Goal: Information Seeking & Learning: Check status

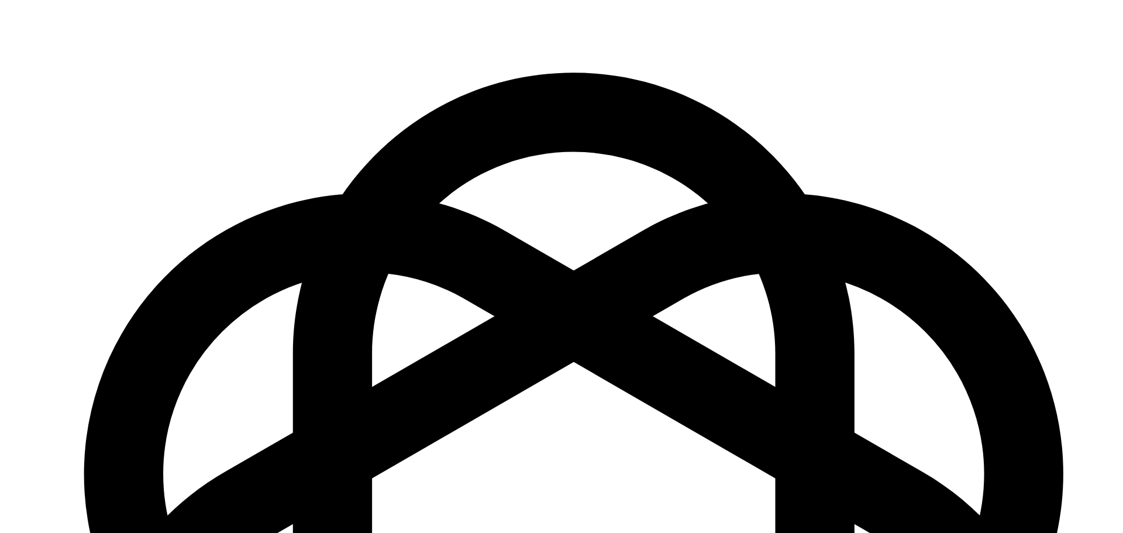
select select "English"
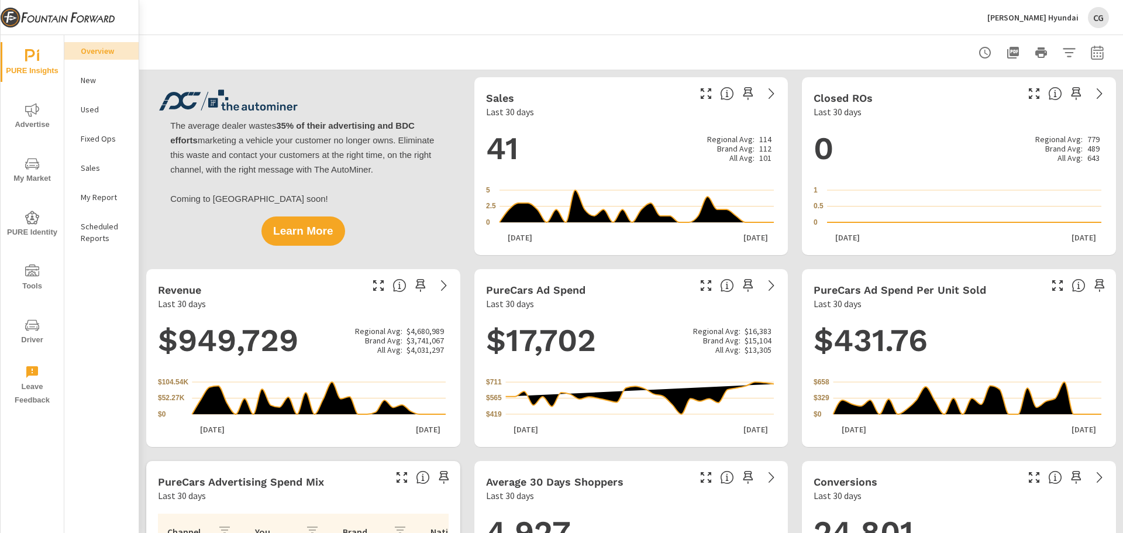
scroll to position [58, 0]
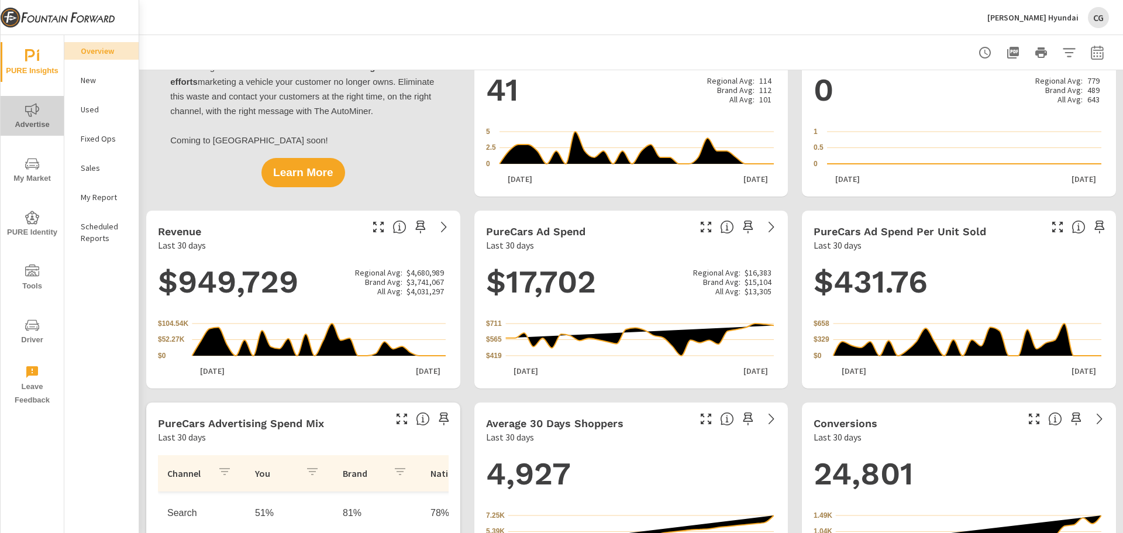
click at [30, 116] on icon "nav menu" at bounding box center [32, 109] width 14 height 13
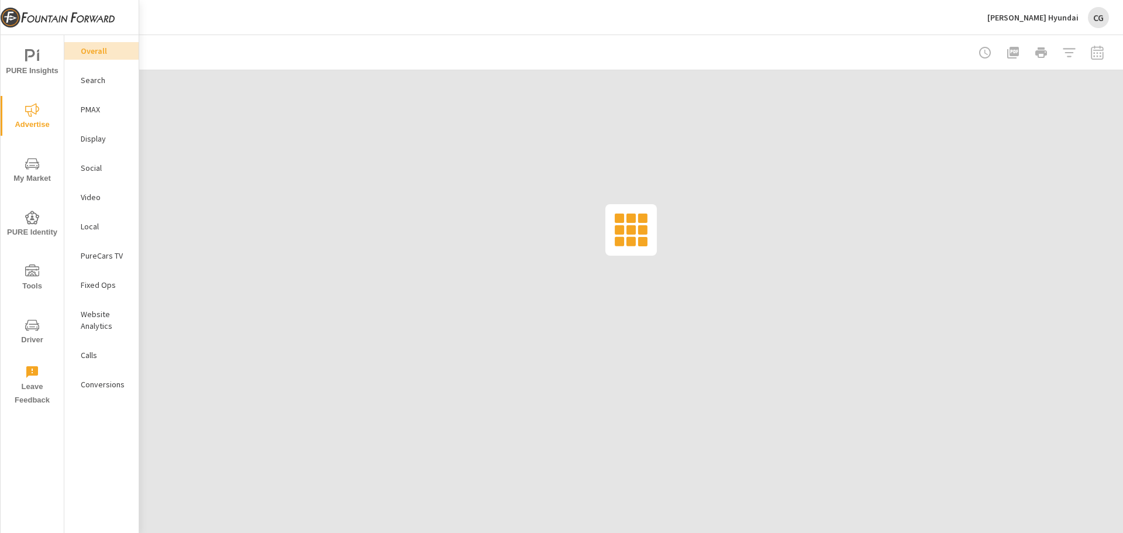
click at [108, 167] on p "Social" at bounding box center [105, 168] width 49 height 12
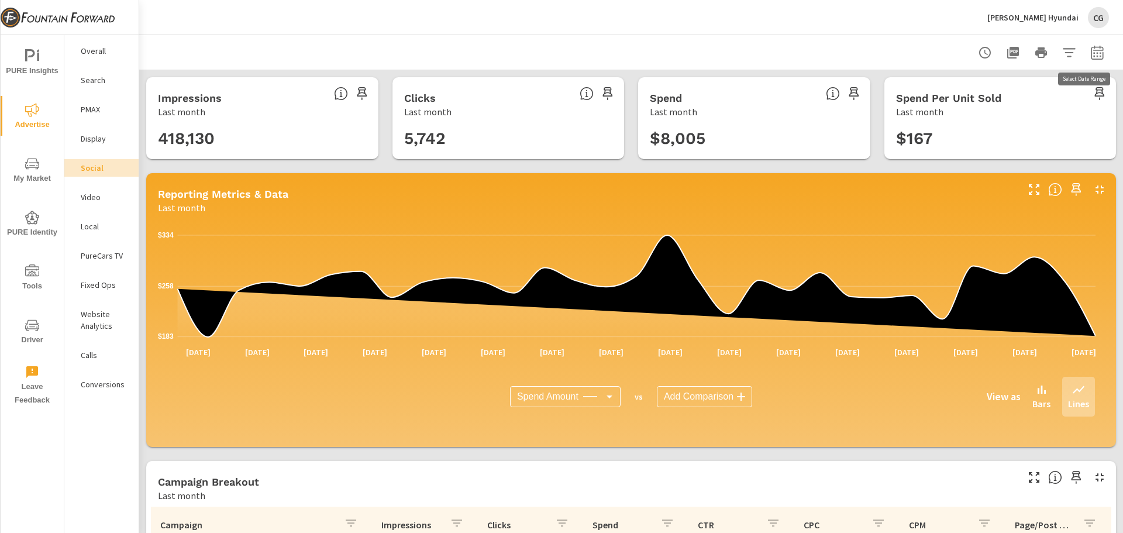
click at [1090, 49] on icon "button" at bounding box center [1097, 53] width 14 height 14
select select "Last month"
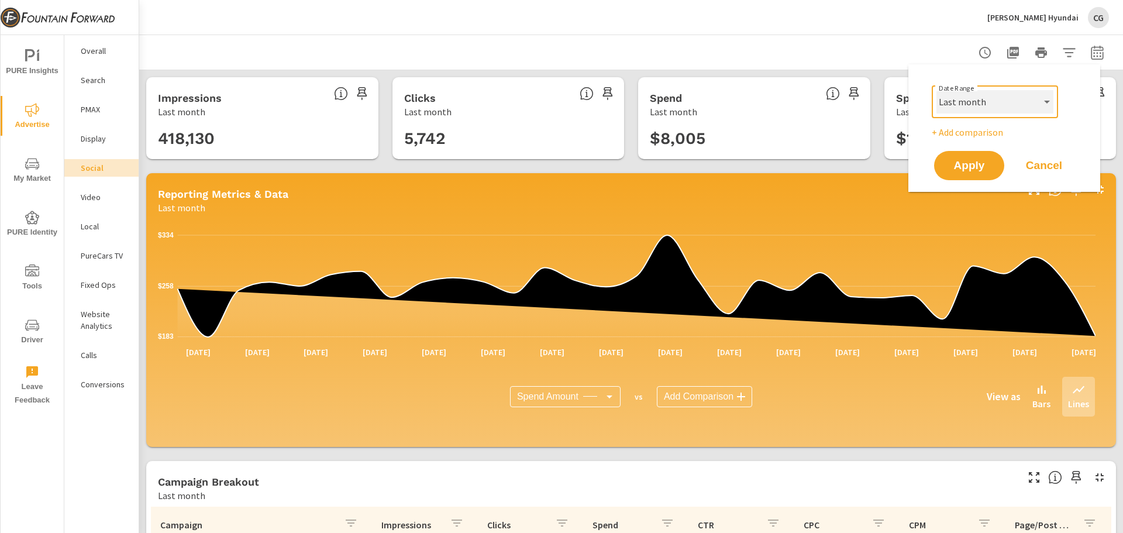
click at [1030, 103] on select "Custom [DATE] Last week Last 7 days Last 14 days Last 30 days Last 45 days Last…" at bounding box center [995, 101] width 117 height 23
click at [910, 12] on div "[PERSON_NAME] Hyundai CG" at bounding box center [631, 17] width 956 height 35
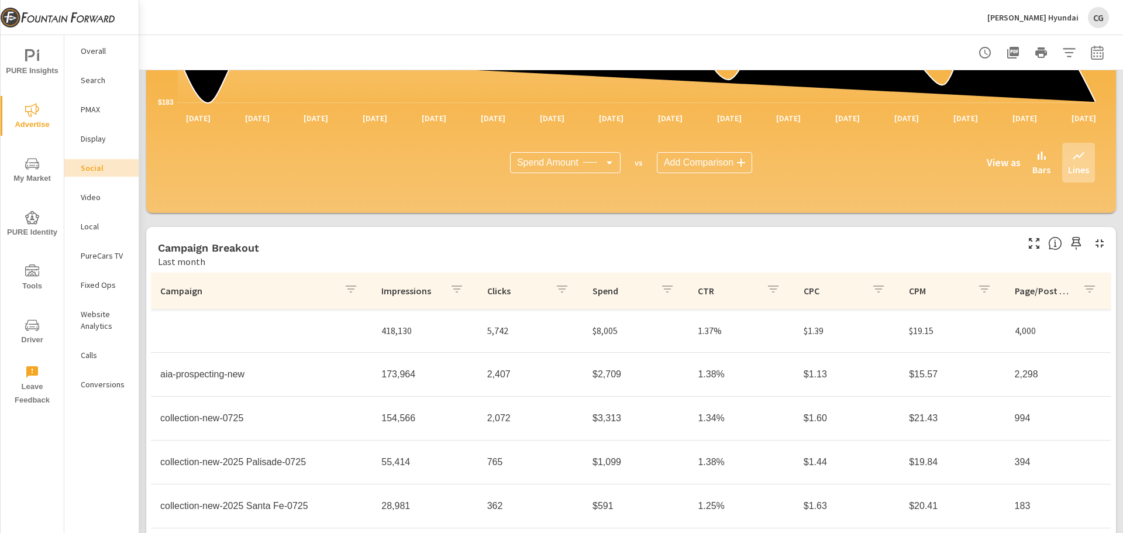
scroll to position [305, 0]
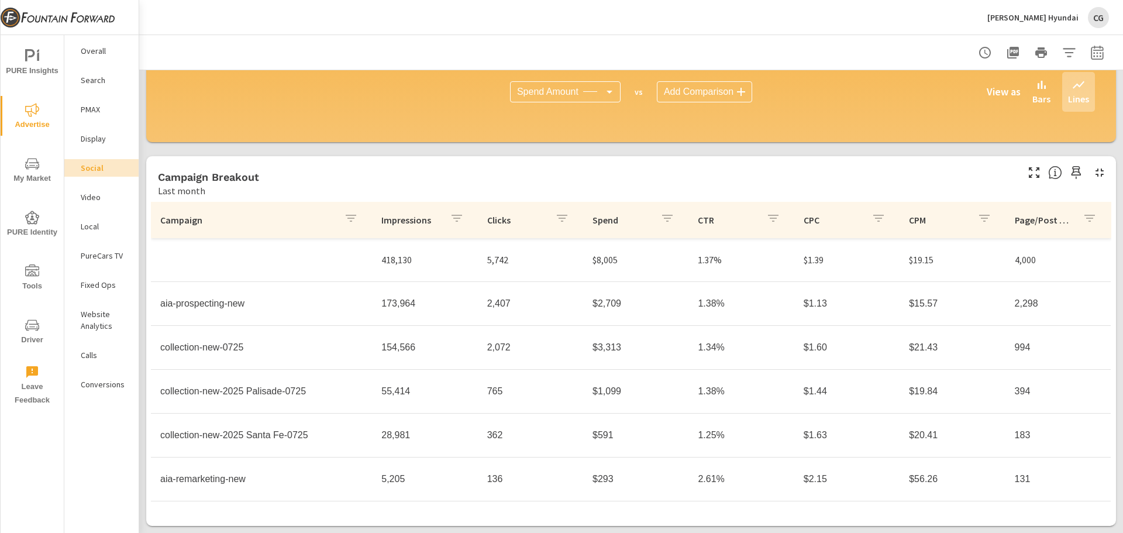
click at [115, 381] on p "Conversions" at bounding box center [105, 384] width 49 height 12
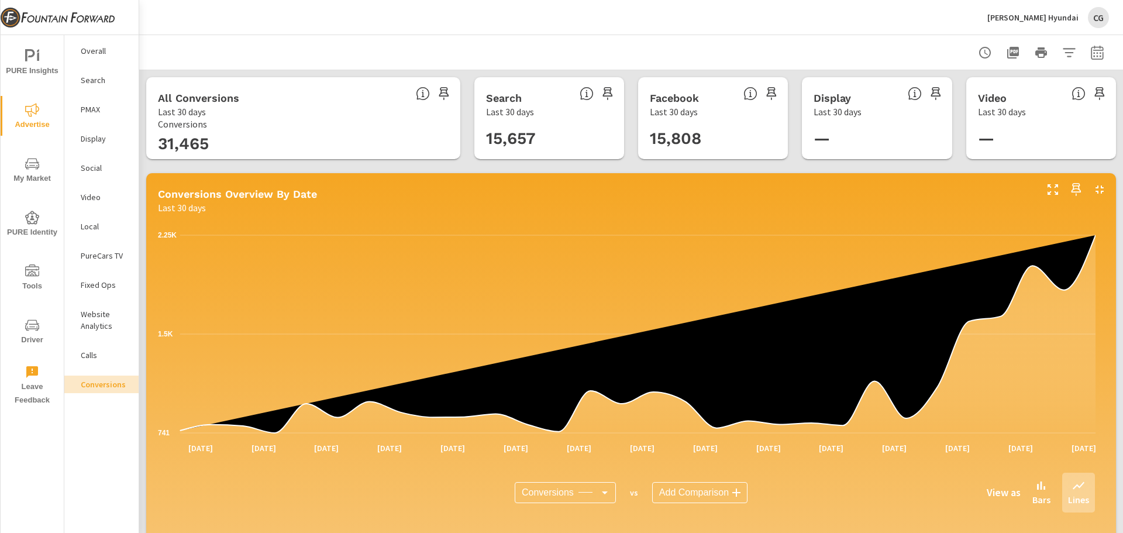
click at [696, 129] on h3 "15,808" at bounding box center [727, 139] width 154 height 20
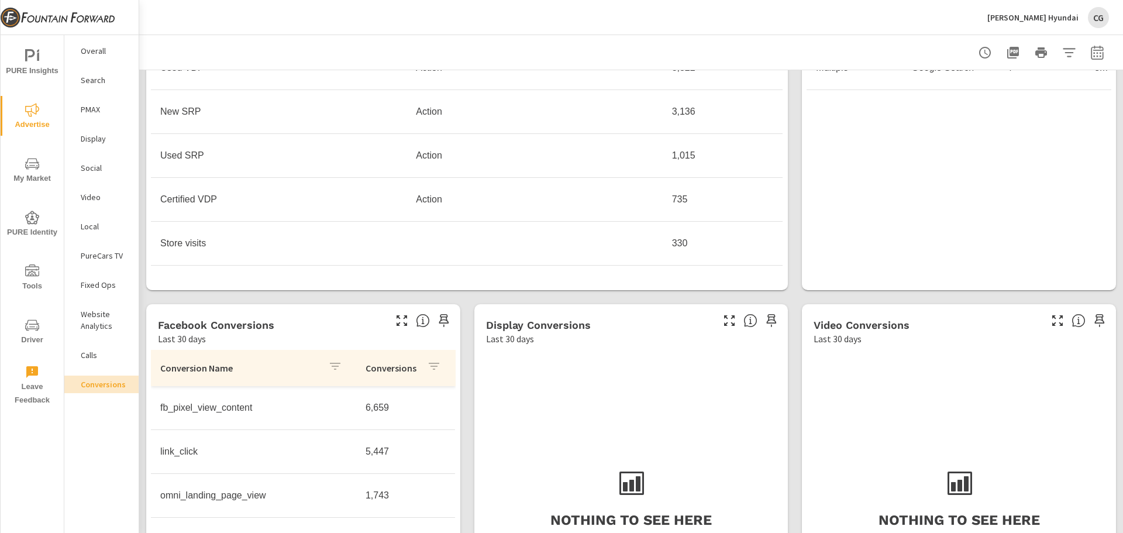
scroll to position [643, 0]
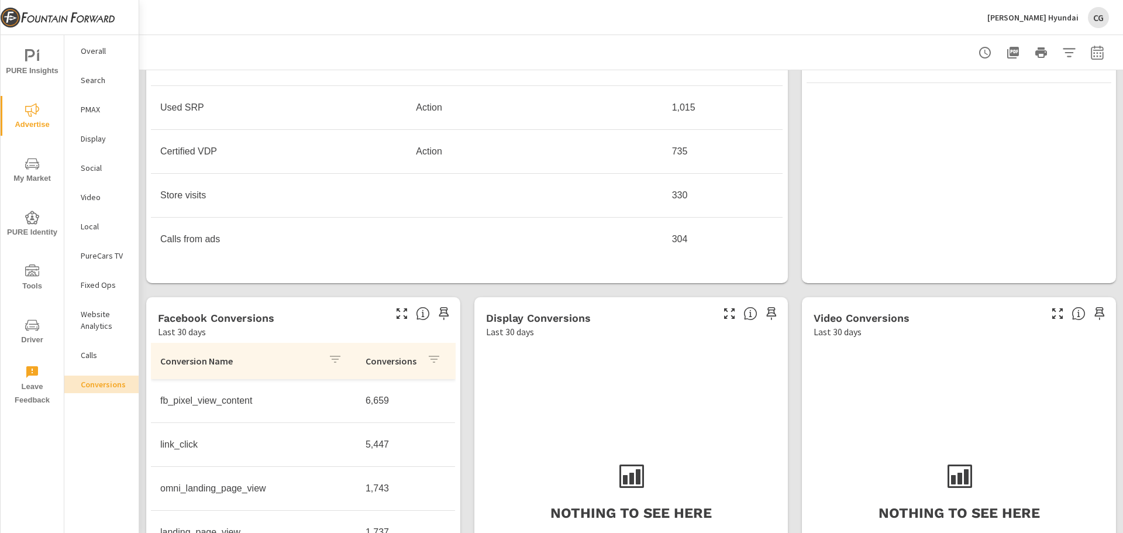
scroll to position [117, 0]
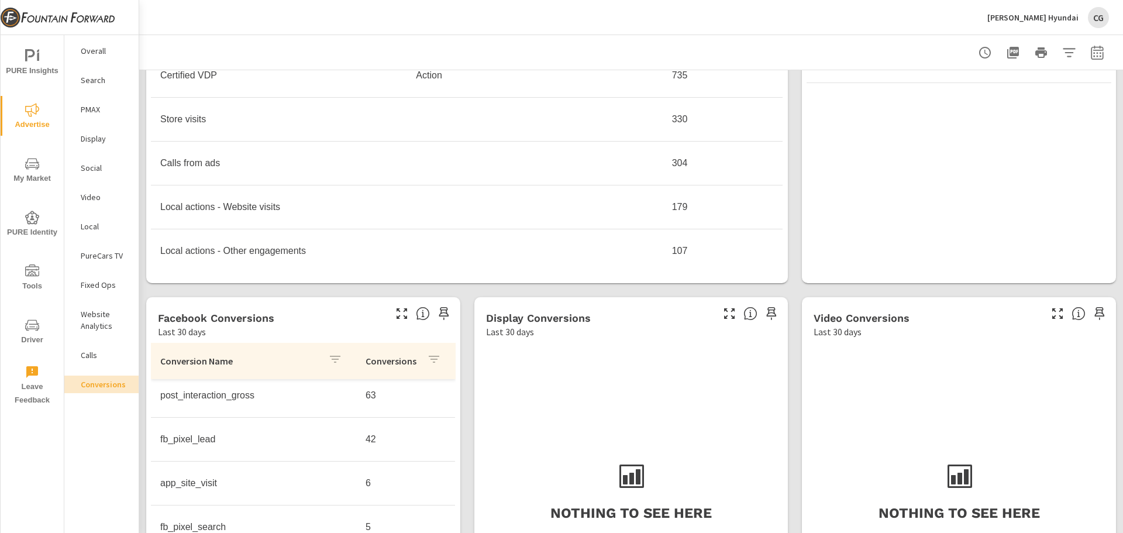
scroll to position [702, 0]
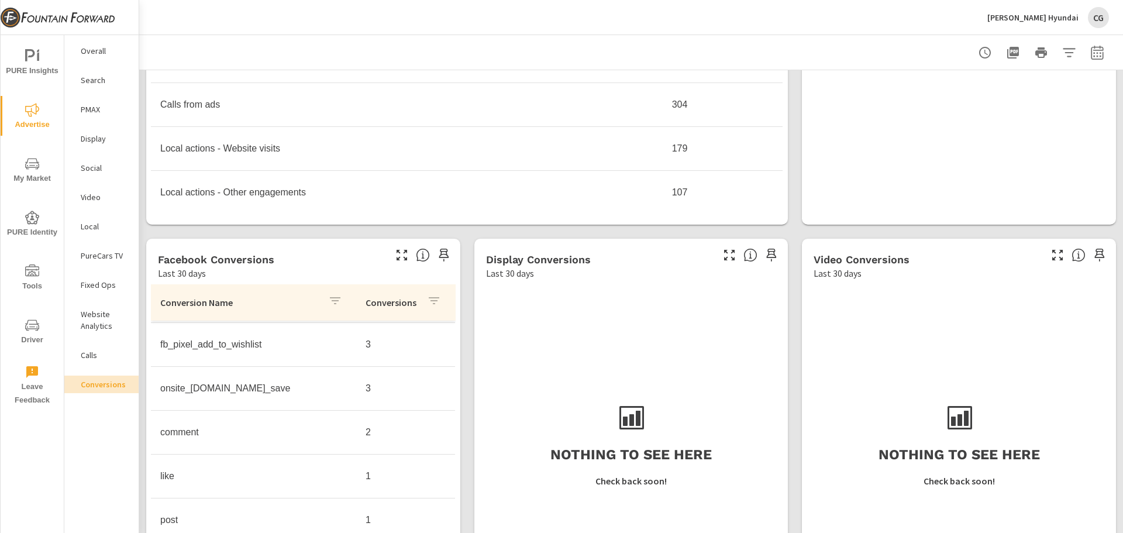
scroll to position [277, 0]
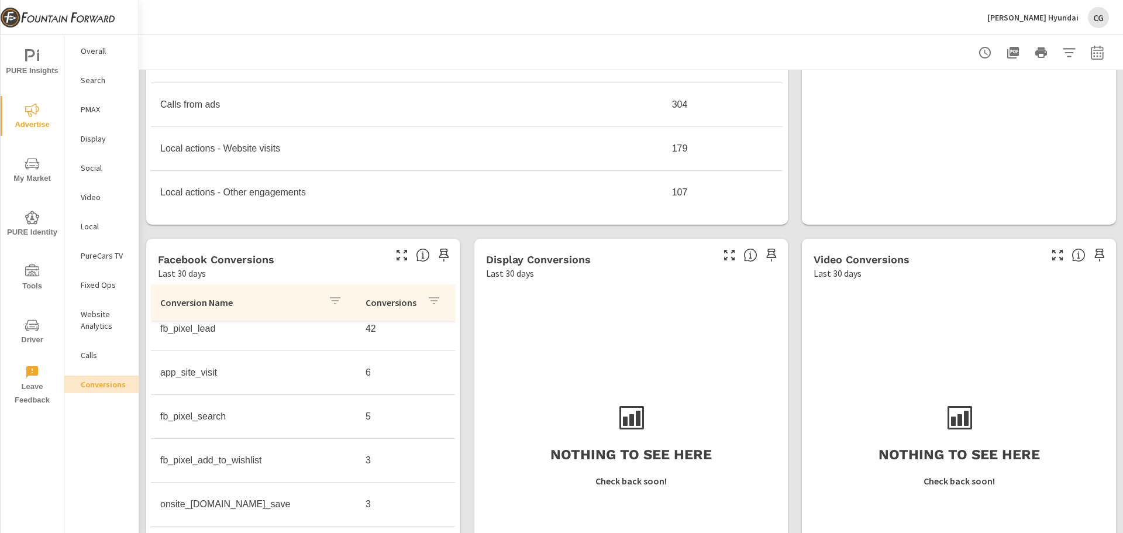
scroll to position [218, 0]
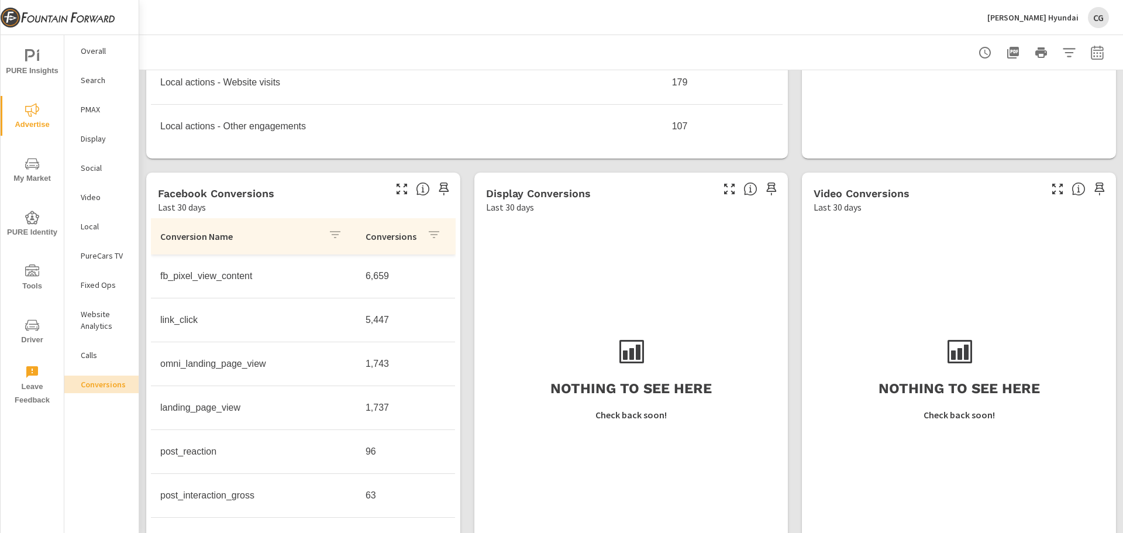
scroll to position [784, 0]
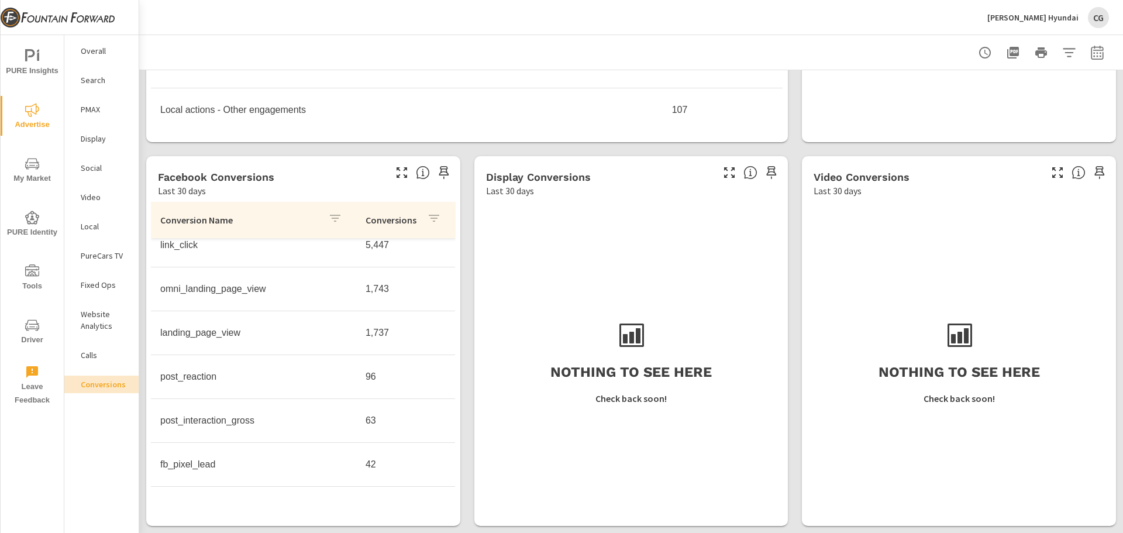
scroll to position [125, 0]
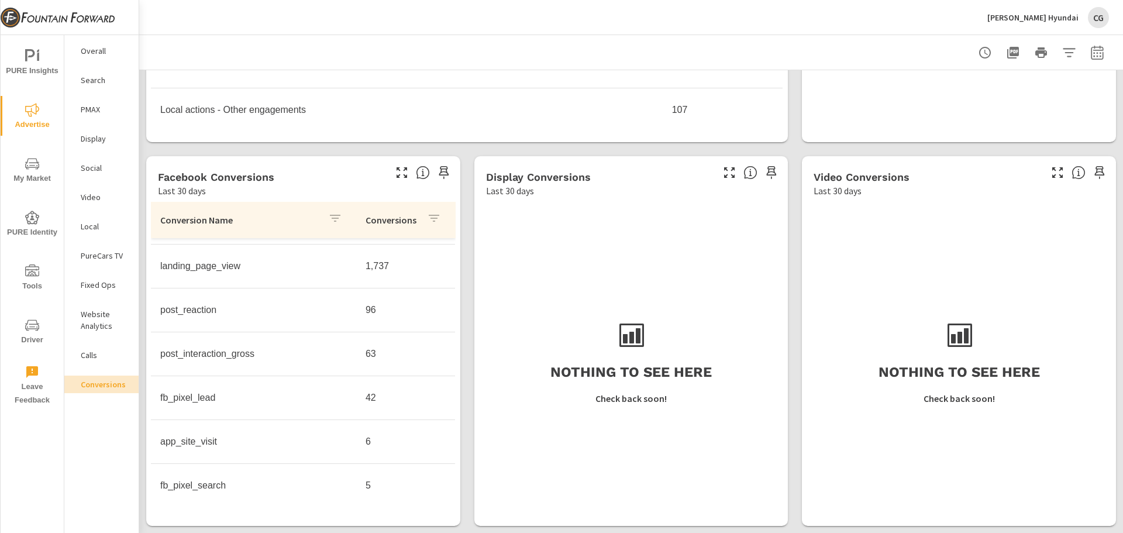
scroll to position [292, 0]
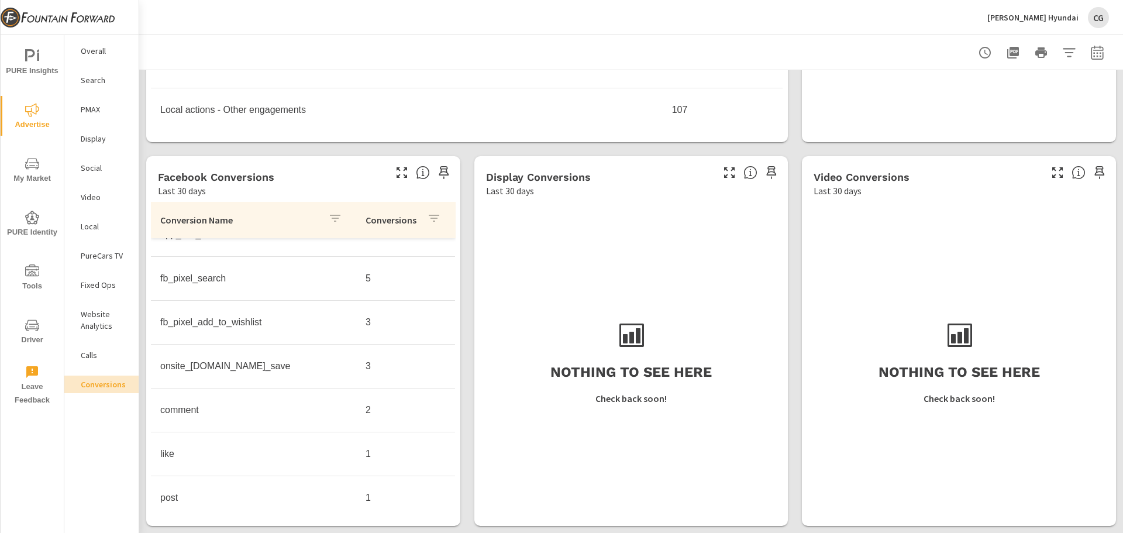
scroll to position [394, 0]
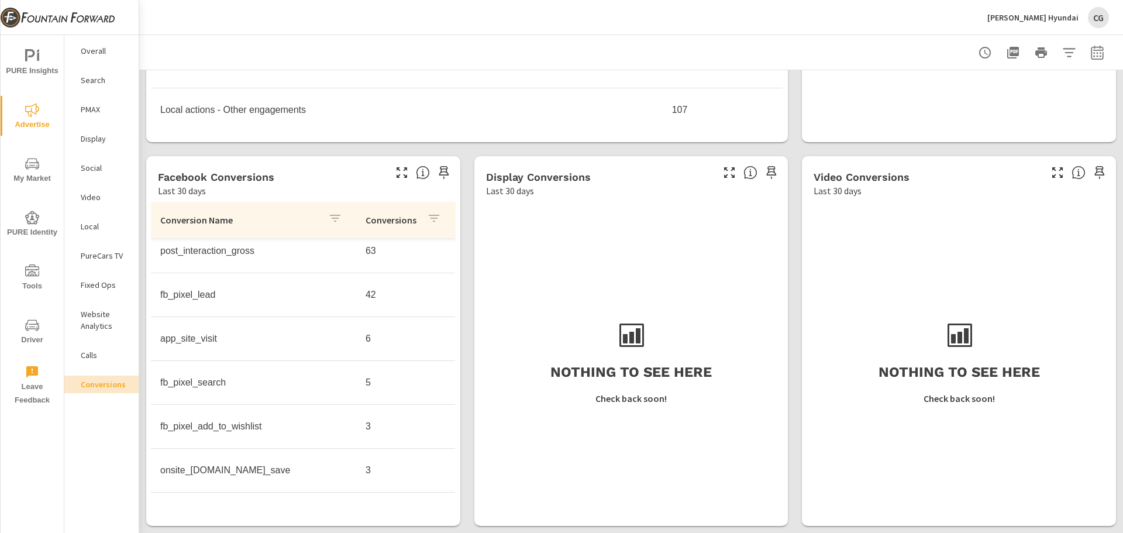
scroll to position [101, 0]
drag, startPoint x: 218, startPoint y: 422, endPoint x: 159, endPoint y: 428, distance: 58.8
click at [159, 428] on td "fb_pixel_lead" at bounding box center [253, 421] width 205 height 29
copy td "fb_pixel_lead"
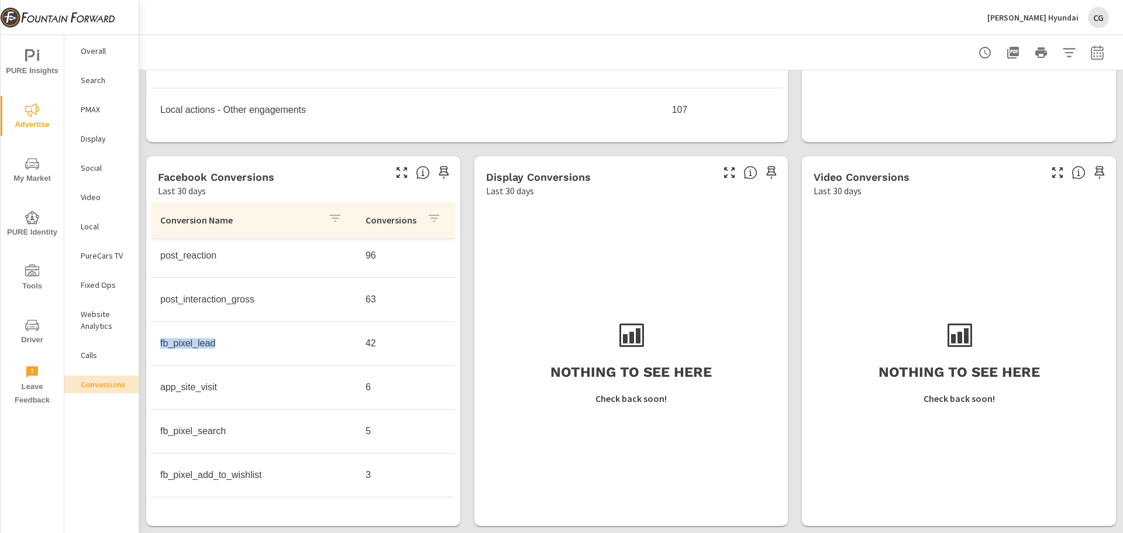
scroll to position [394, 0]
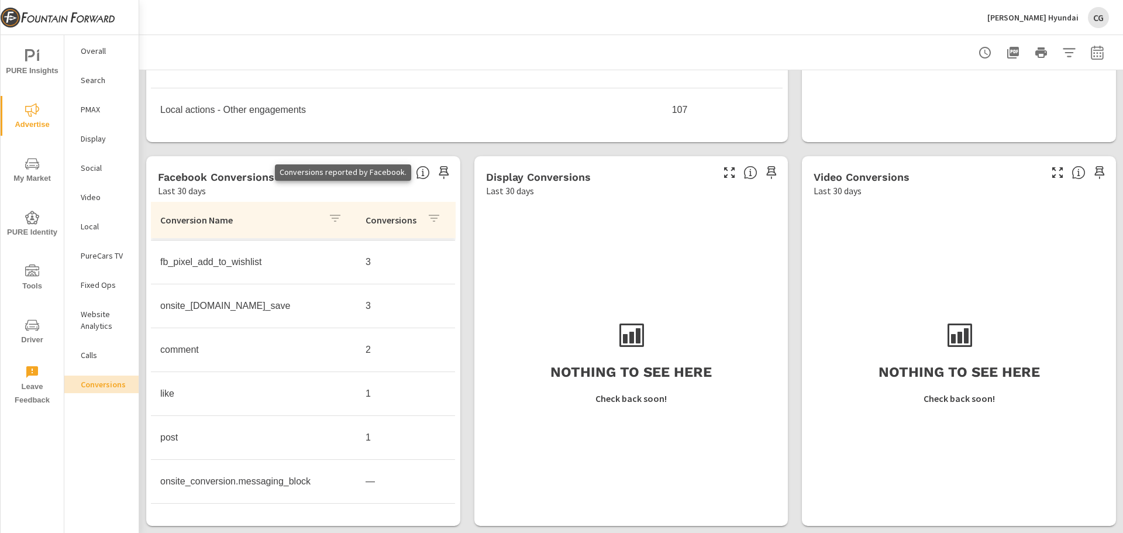
click at [419, 173] on icon at bounding box center [423, 173] width 14 height 14
